Goal: Information Seeking & Learning: Learn about a topic

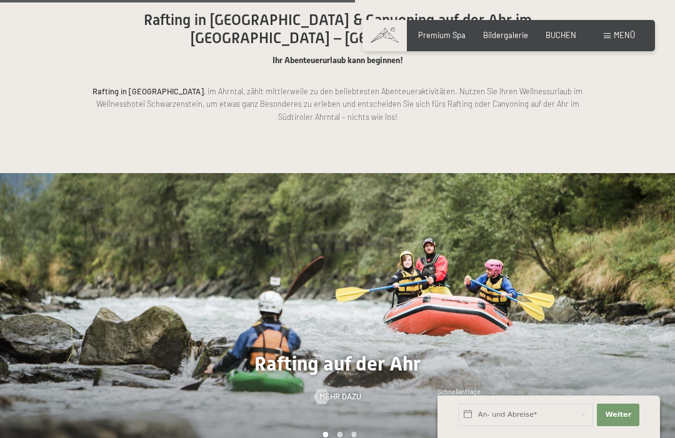
scroll to position [2616, 0]
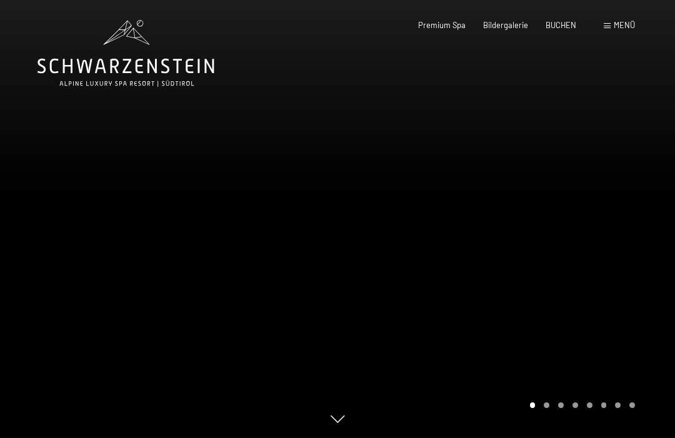
click at [612, 26] on div "Menü" at bounding box center [619, 25] width 31 height 11
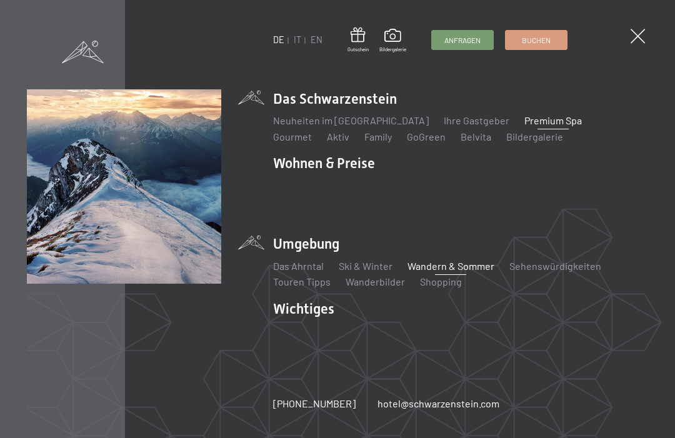
click at [436, 268] on link "Wandern & Sommer" at bounding box center [451, 266] width 87 height 12
click at [418, 264] on link "Wandern & Sommer" at bounding box center [451, 266] width 87 height 12
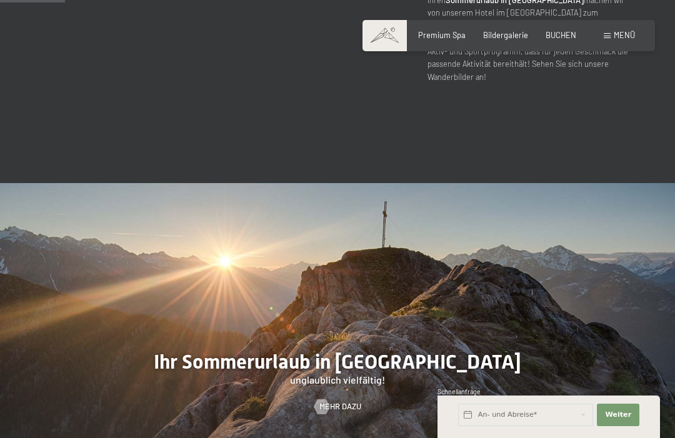
scroll to position [557, 0]
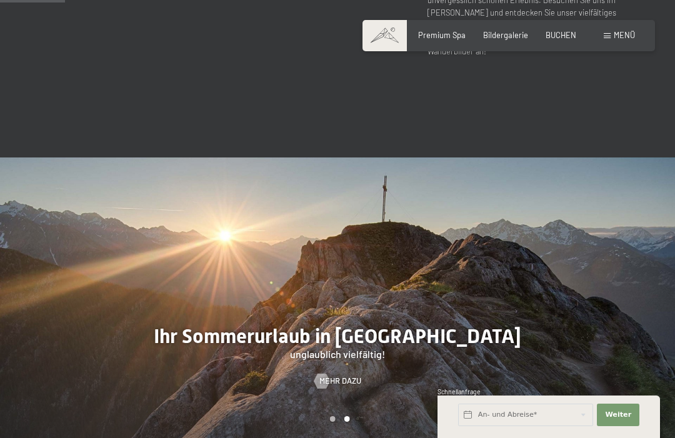
click at [378, 319] on div at bounding box center [507, 302] width 338 height 289
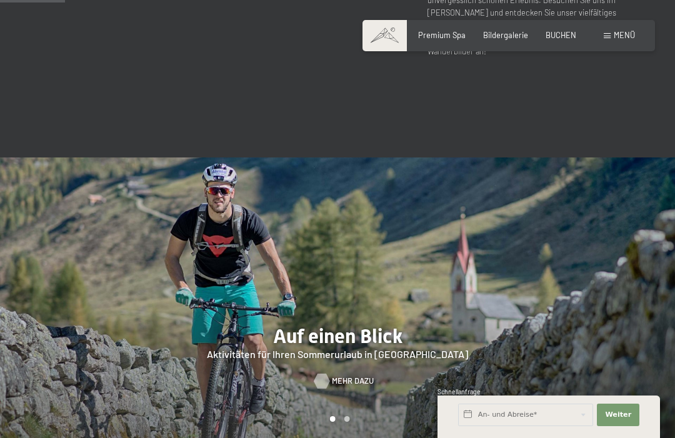
click at [340, 376] on span "Mehr dazu" at bounding box center [353, 381] width 42 height 11
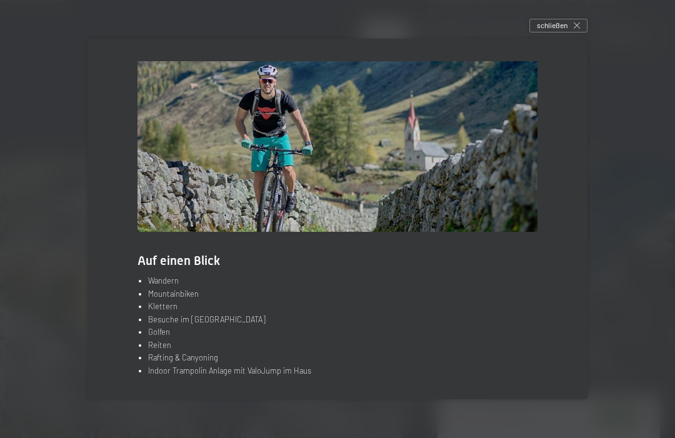
click at [156, 313] on li "Klettern" at bounding box center [343, 306] width 390 height 13
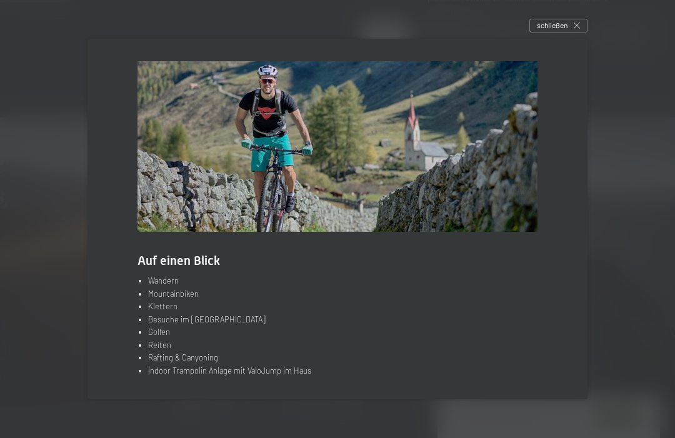
scroll to position [599, 0]
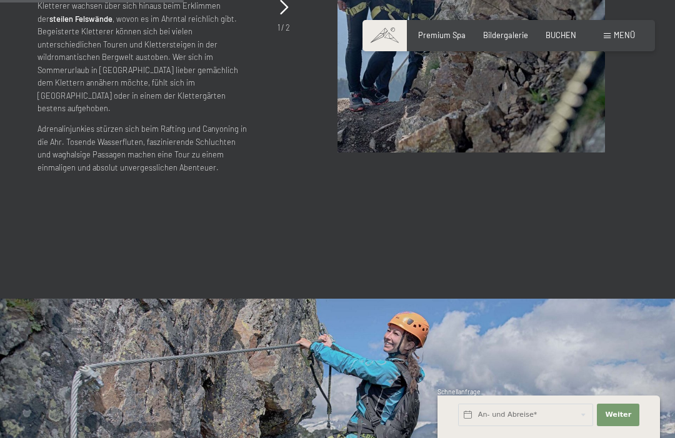
scroll to position [1573, 0]
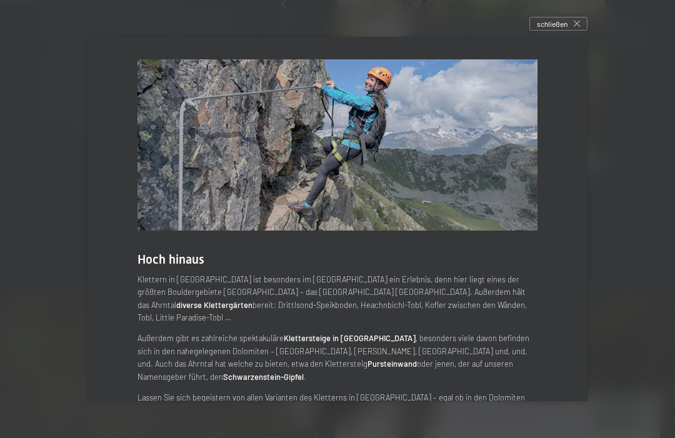
scroll to position [1535, 0]
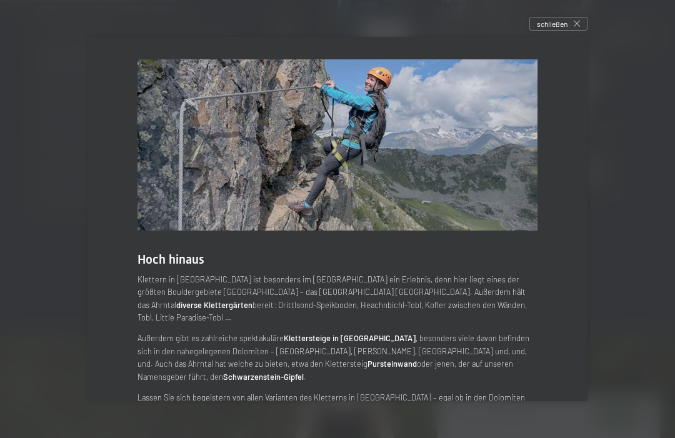
click at [557, 29] on span "schließen" at bounding box center [552, 24] width 31 height 11
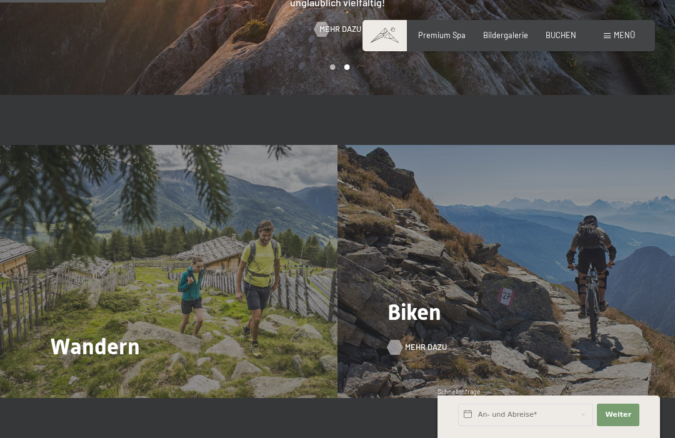
scroll to position [908, 0]
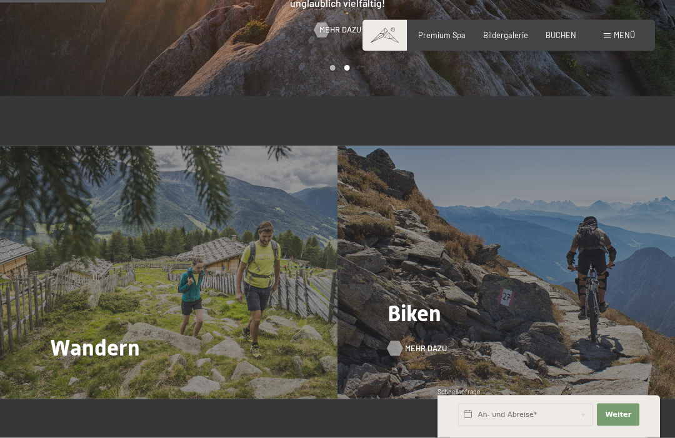
click at [400, 341] on div at bounding box center [395, 348] width 9 height 15
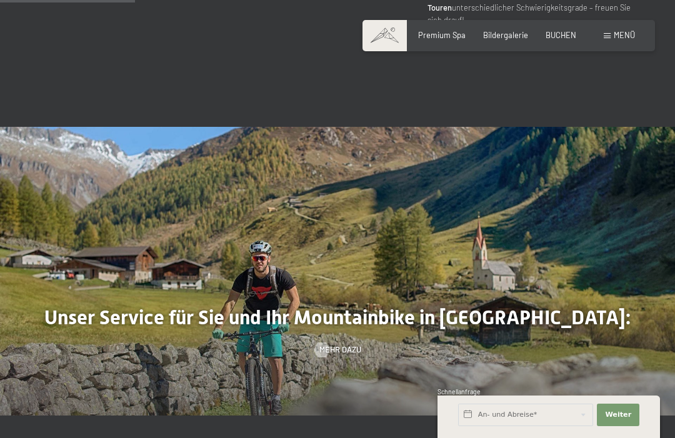
scroll to position [752, 0]
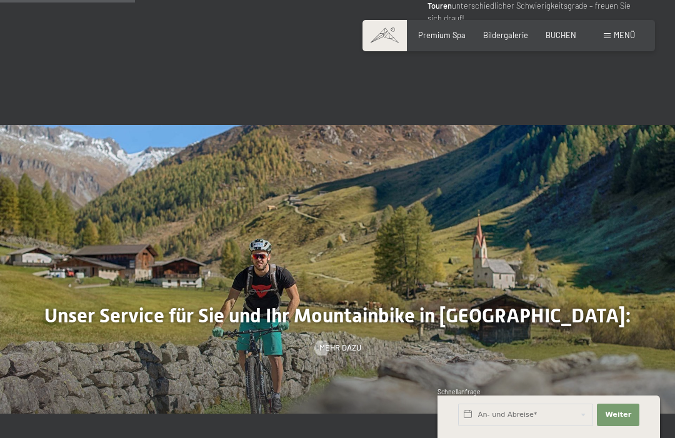
click at [351, 343] on span "Mehr dazu" at bounding box center [341, 348] width 42 height 11
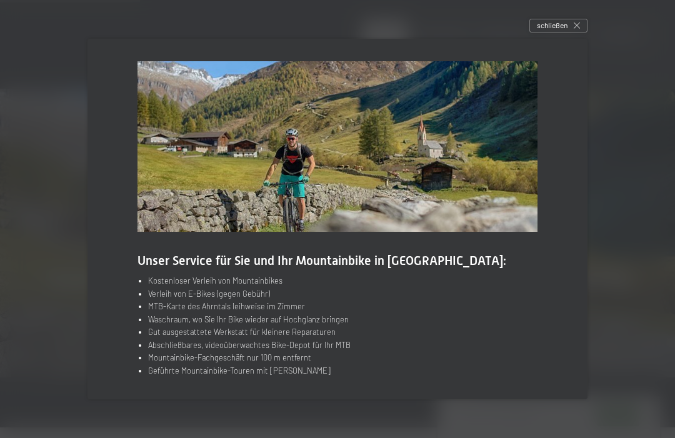
scroll to position [790, 0]
click at [555, 31] on span "schließen" at bounding box center [552, 25] width 31 height 11
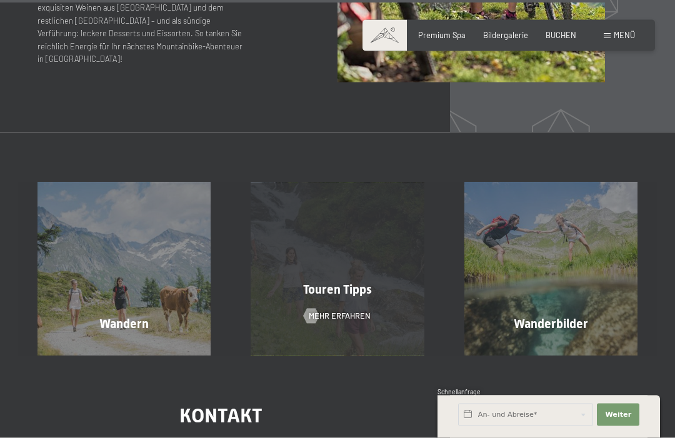
scroll to position [2856, 0]
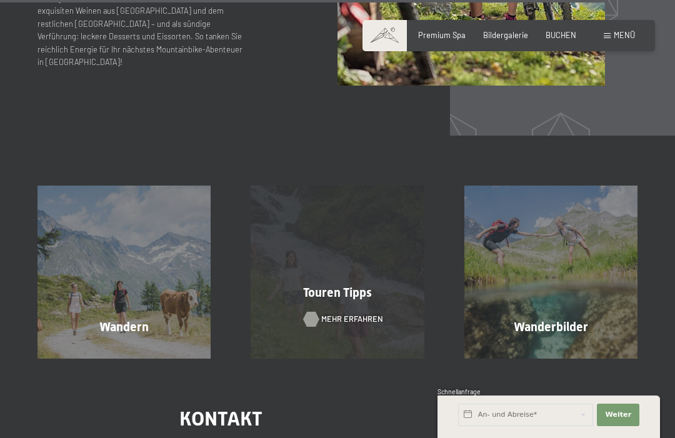
click at [346, 314] on span "Mehr erfahren" at bounding box center [352, 319] width 62 height 11
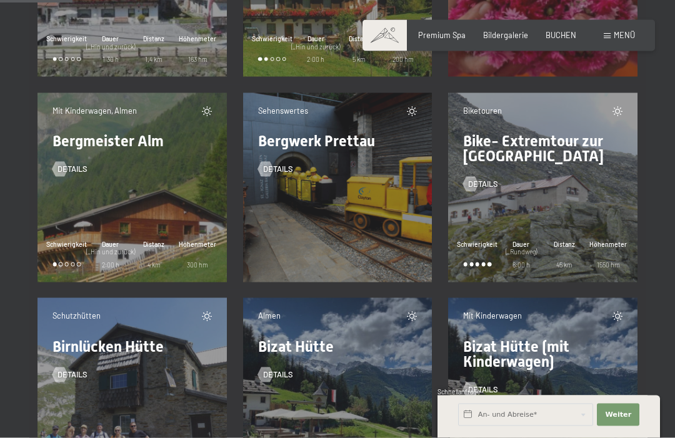
scroll to position [1594, 0]
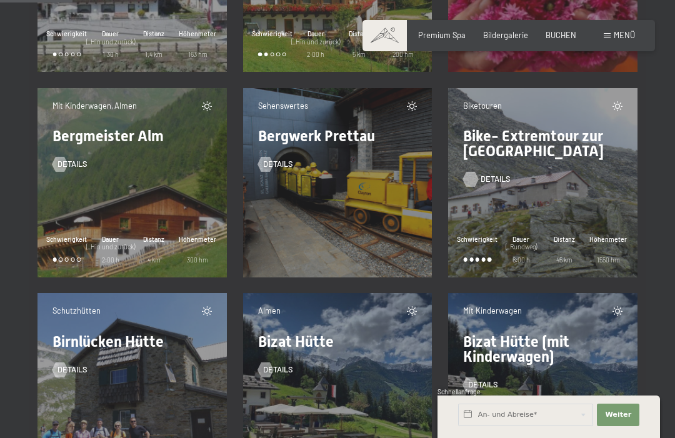
click at [486, 174] on span "Details" at bounding box center [496, 179] width 30 height 11
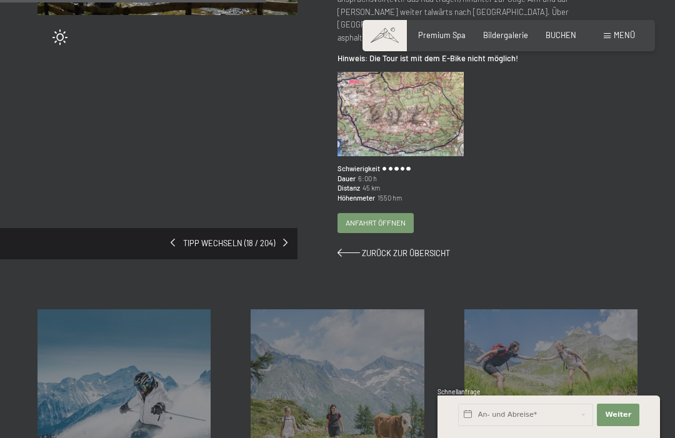
scroll to position [285, 0]
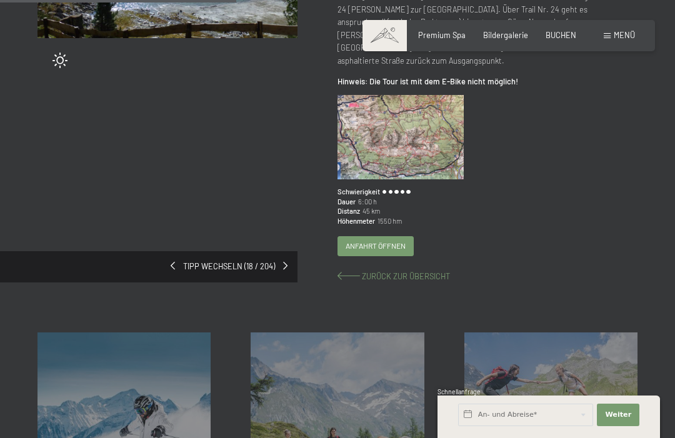
click at [383, 271] on span "Zurück zur Übersicht" at bounding box center [406, 276] width 88 height 10
